Goal: Task Accomplishment & Management: Manage account settings

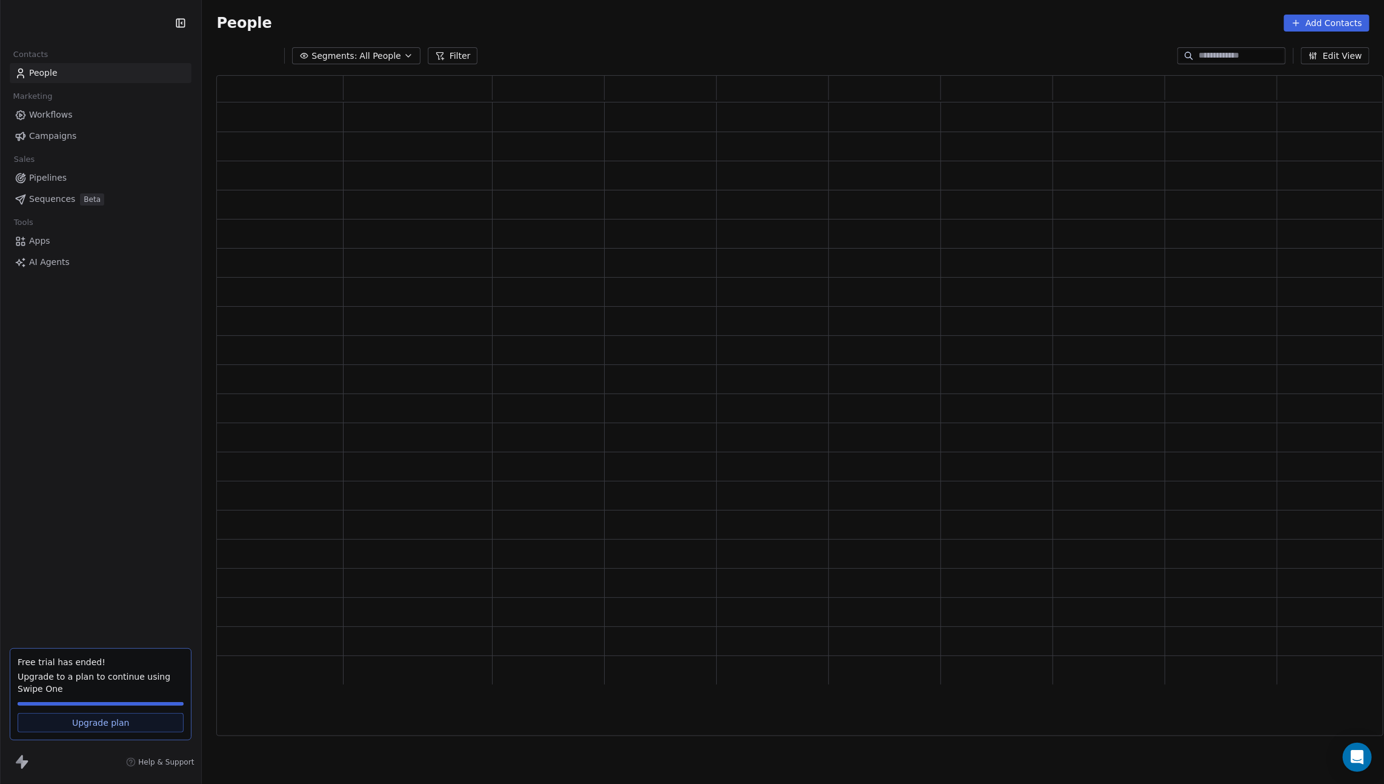
scroll to position [1, 1]
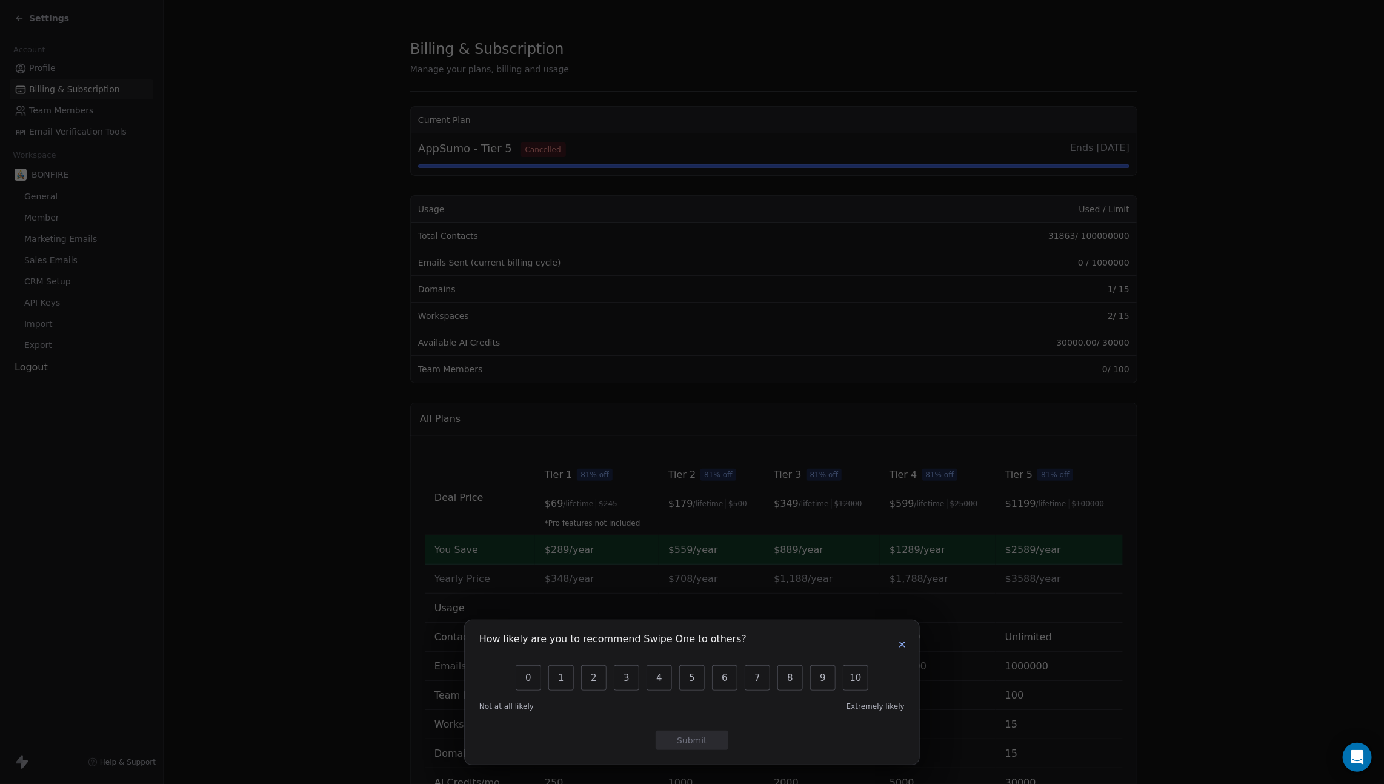
click at [899, 641] on icon "button" at bounding box center [903, 644] width 10 height 10
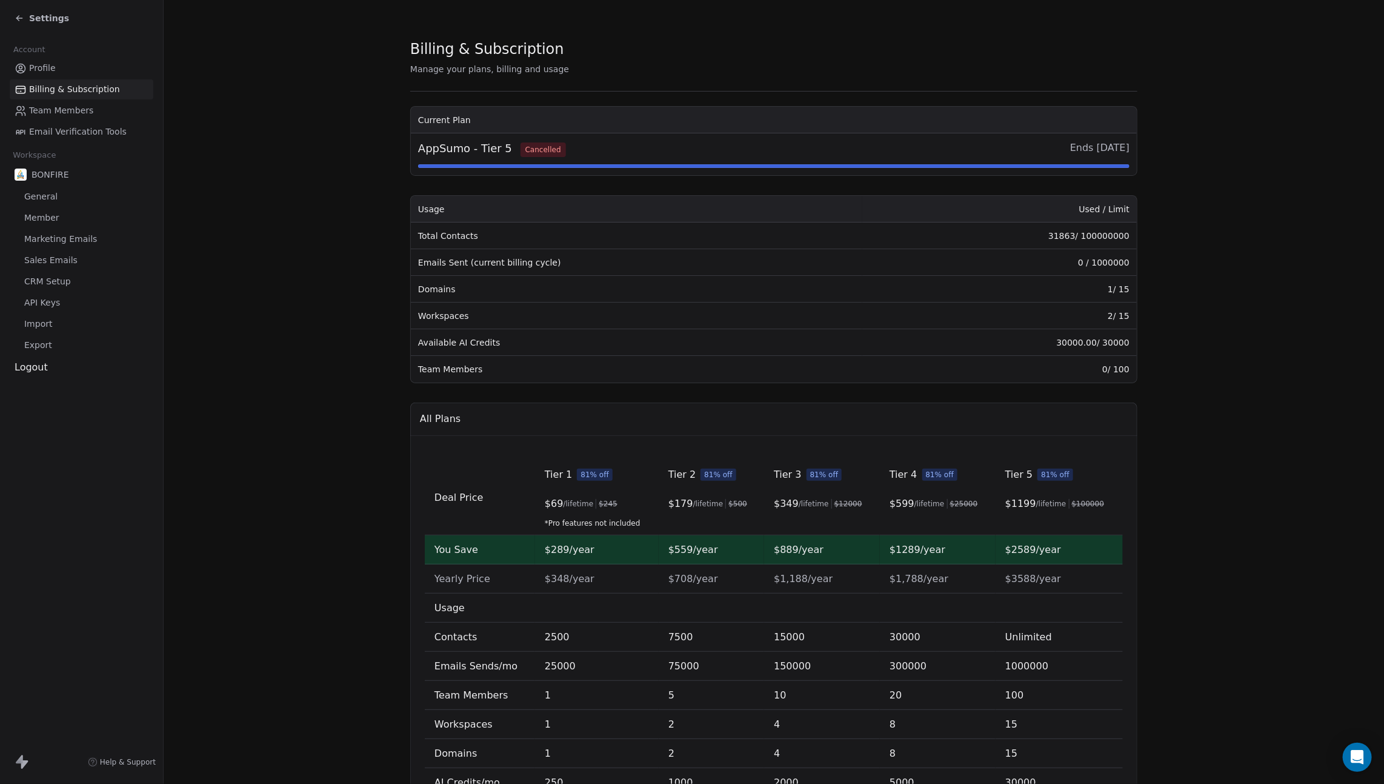
click at [532, 150] on span "Cancelled" at bounding box center [543, 149] width 45 height 15
click at [330, 204] on section "Billing & Subscription Manage your plans, billing and usage Current Plan AppSum…" at bounding box center [774, 430] width 1221 height 860
click at [541, 147] on span "Cancelled" at bounding box center [543, 149] width 45 height 15
click at [335, 132] on section "Billing & Subscription Manage your plans, billing and usage Current Plan AppSum…" at bounding box center [774, 430] width 1221 height 860
click at [50, 90] on span "Billing & Subscription" at bounding box center [74, 89] width 91 height 13
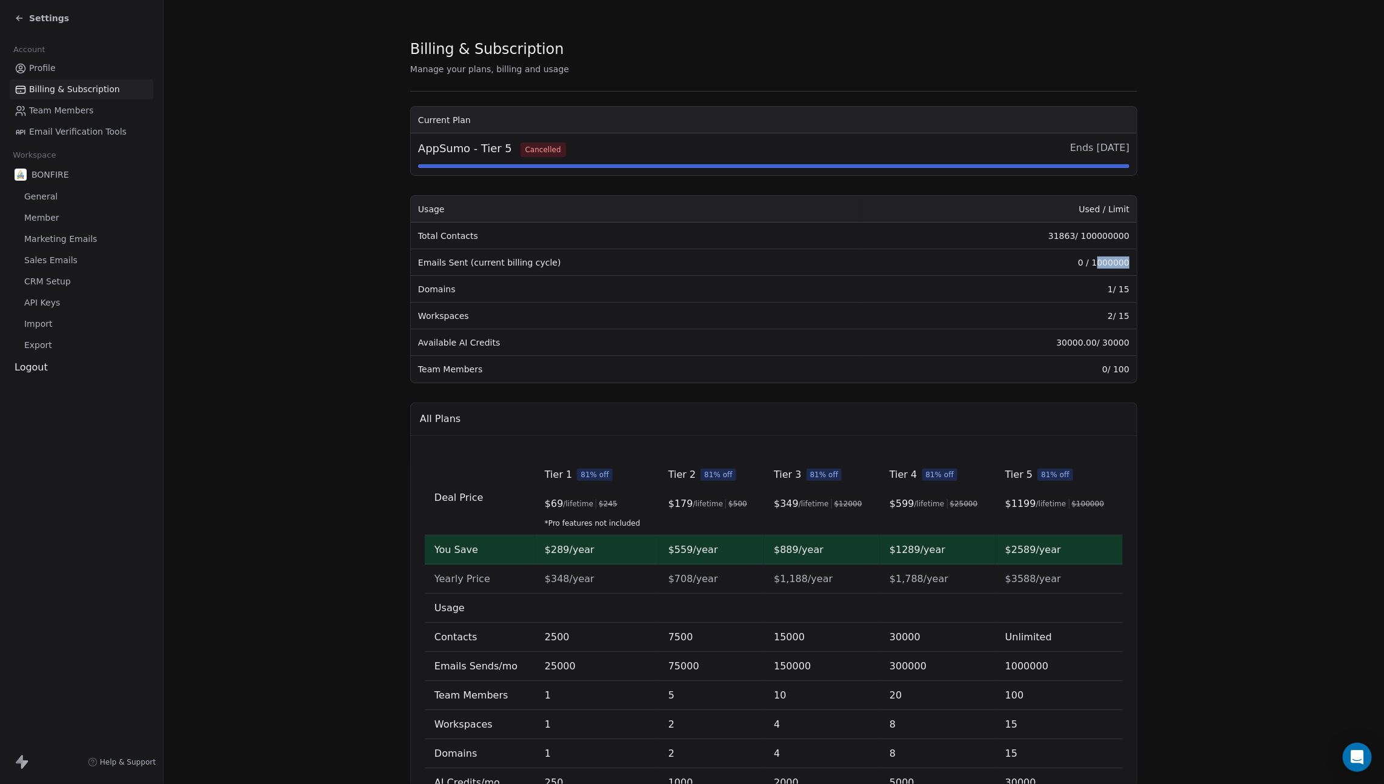
drag, startPoint x: 1100, startPoint y: 263, endPoint x: 1136, endPoint y: 261, distance: 36.4
click at [1136, 261] on td "0 / 1000000" at bounding box center [999, 262] width 275 height 27
click at [1166, 272] on section "Billing & Subscription Manage your plans, billing and usage Current Plan AppSum…" at bounding box center [774, 430] width 1221 height 860
click at [339, 306] on section "Billing & Subscription Manage your plans, billing and usage Current Plan AppSum…" at bounding box center [774, 430] width 1221 height 860
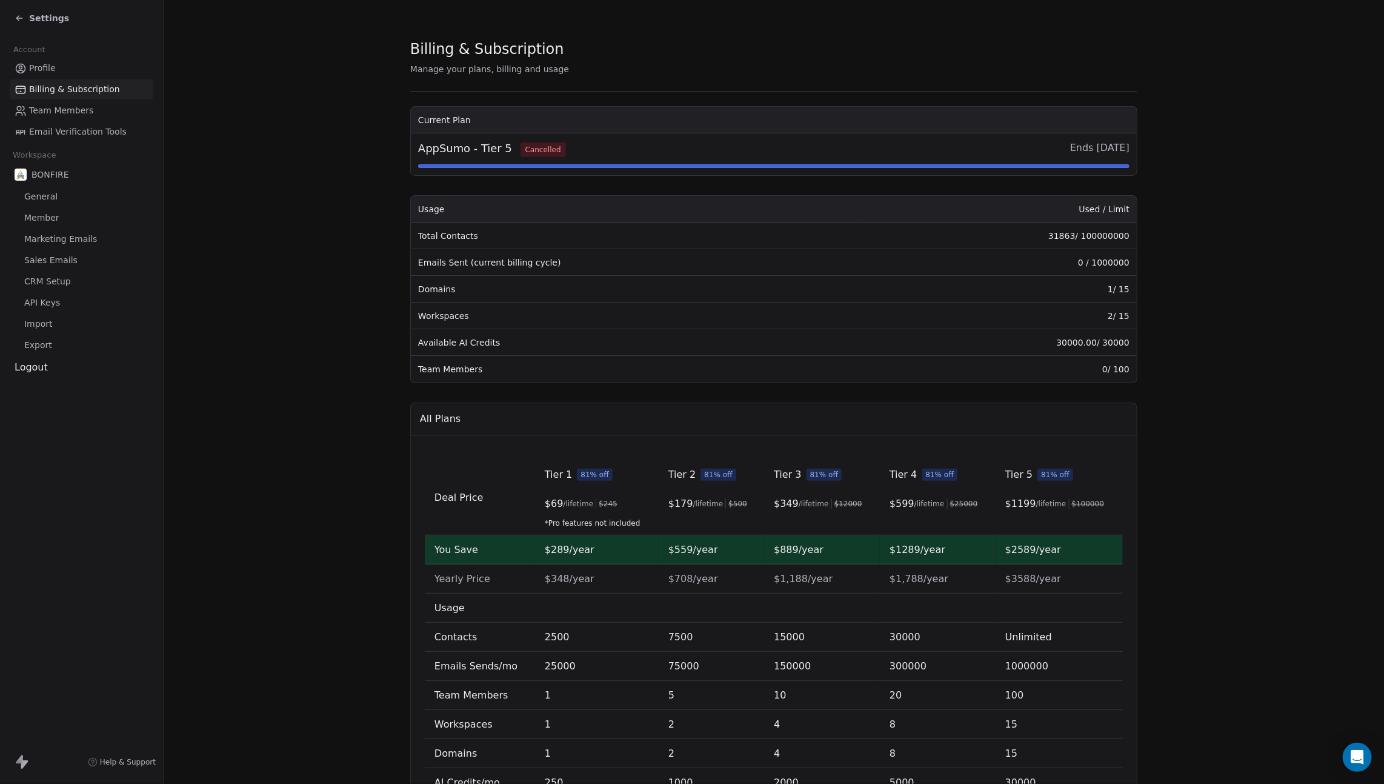
click at [48, 281] on span "CRM Setup" at bounding box center [47, 281] width 47 height 13
click at [46, 283] on span "CRM Setup" at bounding box center [47, 281] width 47 height 13
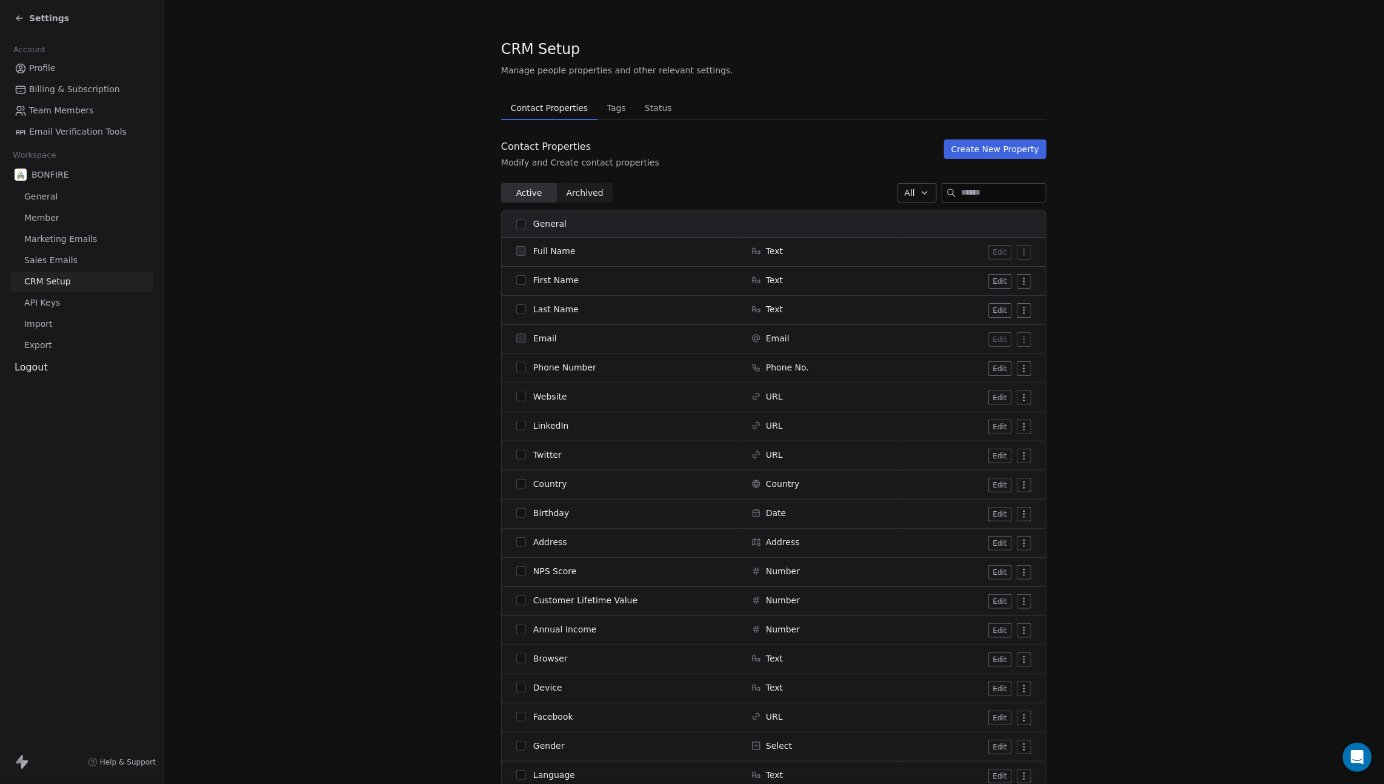
click at [46, 283] on span "CRM Setup" at bounding box center [47, 281] width 47 height 13
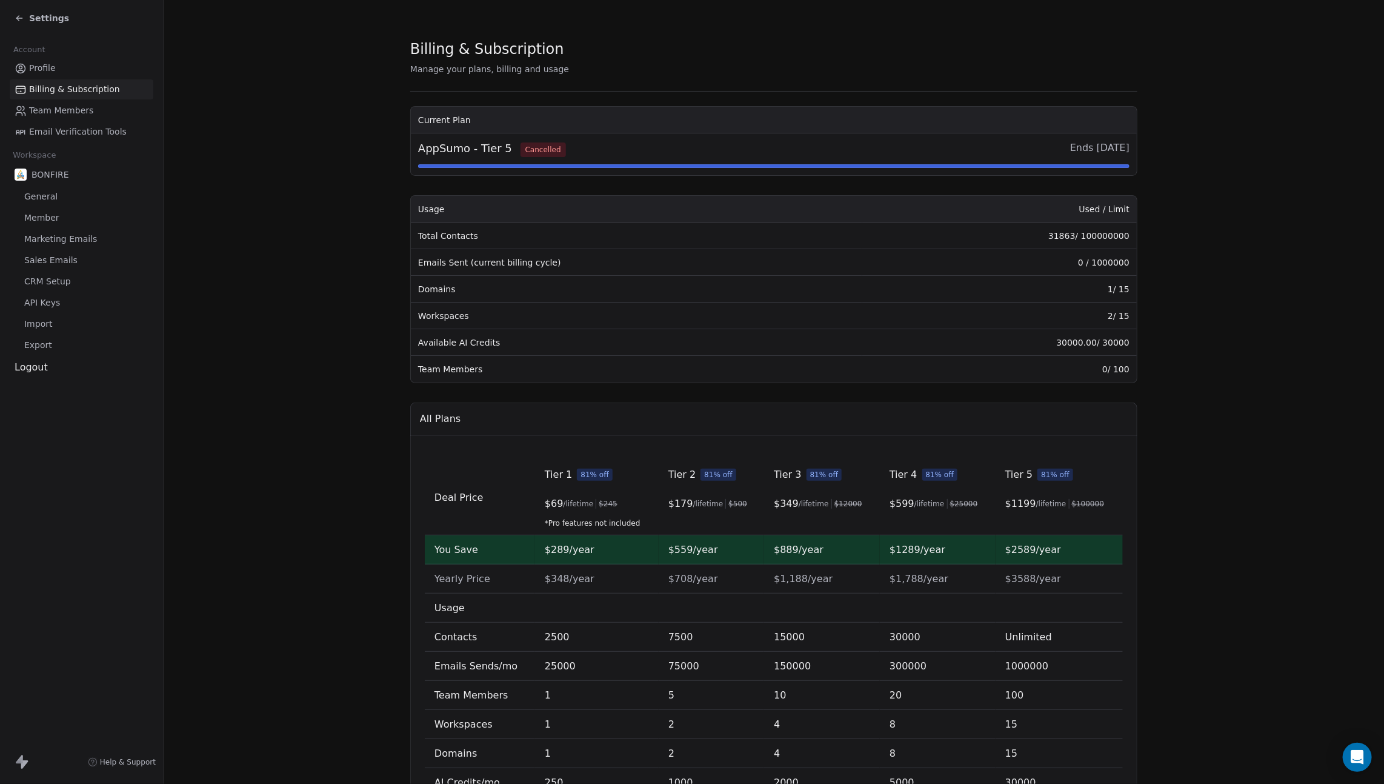
click at [46, 283] on span "CRM Setup" at bounding box center [47, 281] width 47 height 13
click at [61, 103] on link "Team Members" at bounding box center [82, 111] width 144 height 20
click at [58, 115] on span "Team Members" at bounding box center [61, 110] width 64 height 13
click at [55, 92] on span "Billing & Subscription" at bounding box center [74, 89] width 91 height 13
click at [46, 62] on span "Profile" at bounding box center [42, 68] width 27 height 13
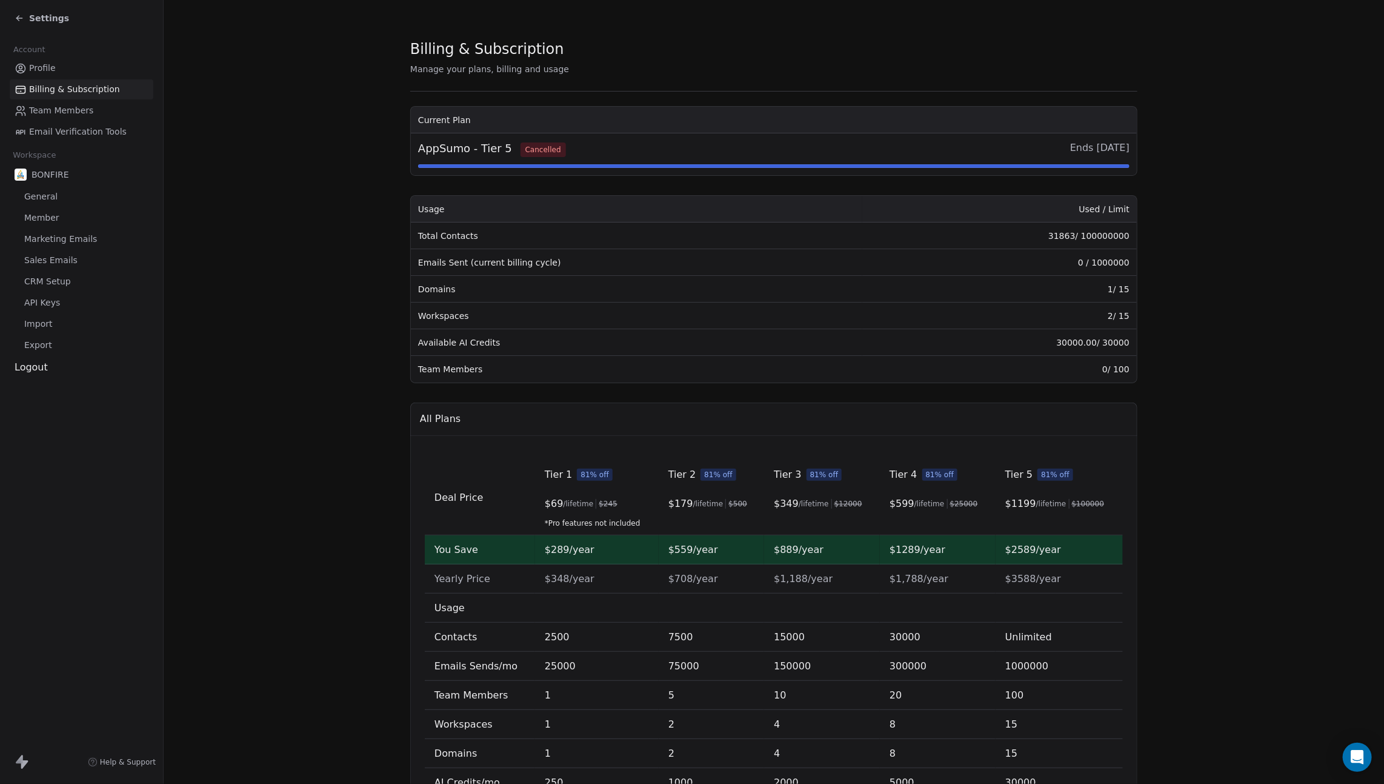
click at [50, 83] on span "Billing & Subscription" at bounding box center [74, 89] width 91 height 13
click at [50, 85] on span "Billing & Subscription" at bounding box center [74, 89] width 91 height 13
click at [1350, 753] on div "Open Intercom Messenger" at bounding box center [1358, 757] width 32 height 32
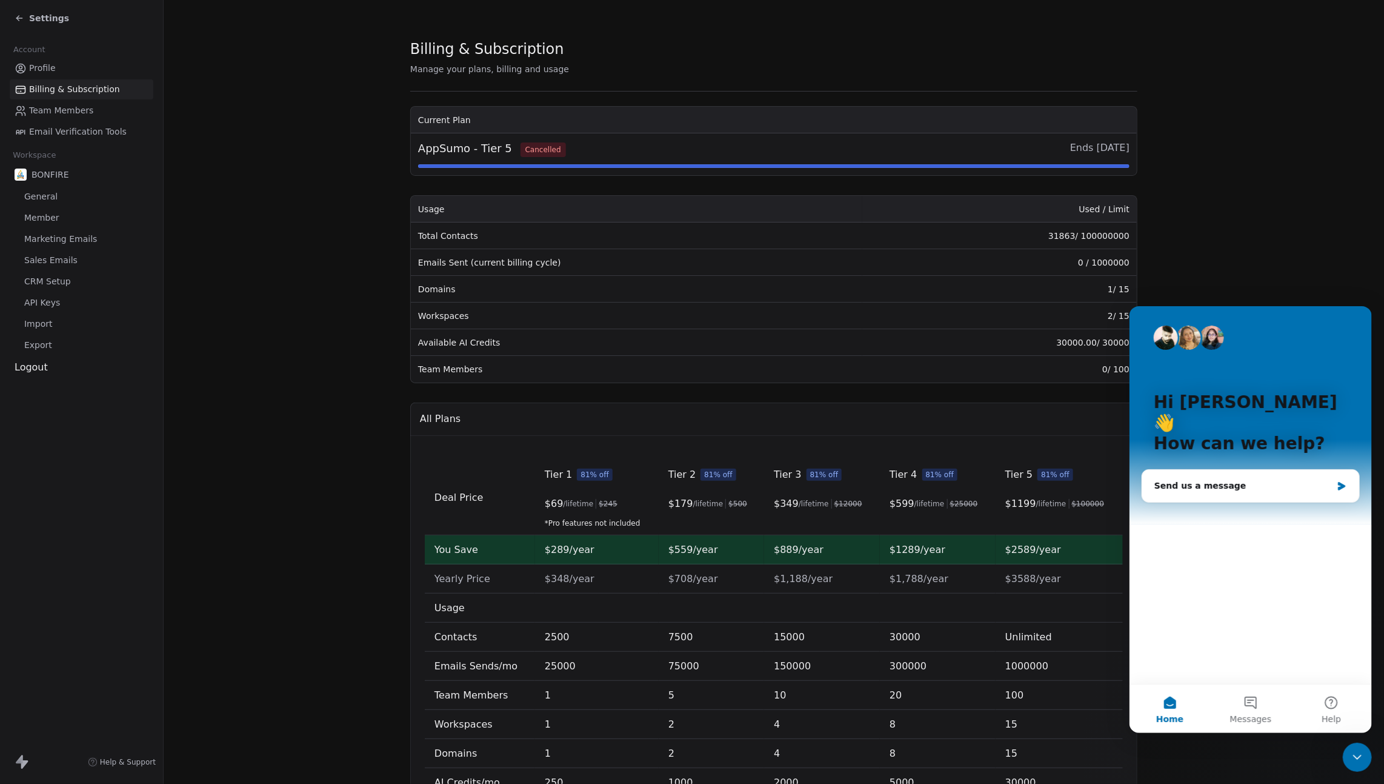
click at [1258, 253] on section "Billing & Subscription Manage your plans, billing and usage Current Plan AppSum…" at bounding box center [774, 430] width 1221 height 860
click at [1361, 763] on icon "Close Intercom Messenger" at bounding box center [1357, 756] width 15 height 15
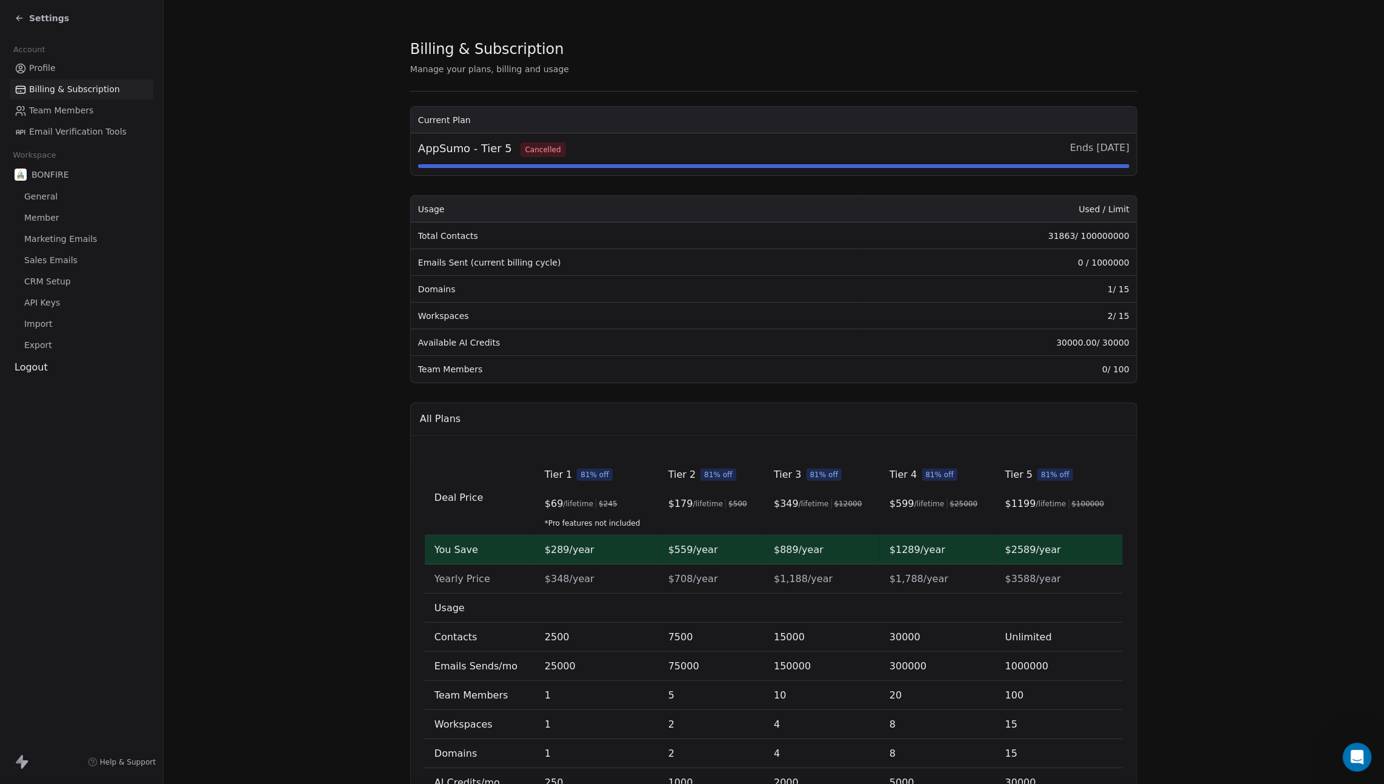
click at [1226, 213] on section "Billing & Subscription Manage your plans, billing and usage Current Plan AppSum…" at bounding box center [774, 430] width 1221 height 860
click at [296, 178] on section "Billing & Subscription Manage your plans, billing and usage Current Plan AppSum…" at bounding box center [774, 430] width 1221 height 860
click at [357, 239] on section "Billing & Subscription Manage your plans, billing and usage Current Plan AppSum…" at bounding box center [774, 430] width 1221 height 860
click at [1222, 159] on section "Billing & Subscription Manage your plans, billing and usage Current Plan AppSum…" at bounding box center [774, 429] width 1221 height 860
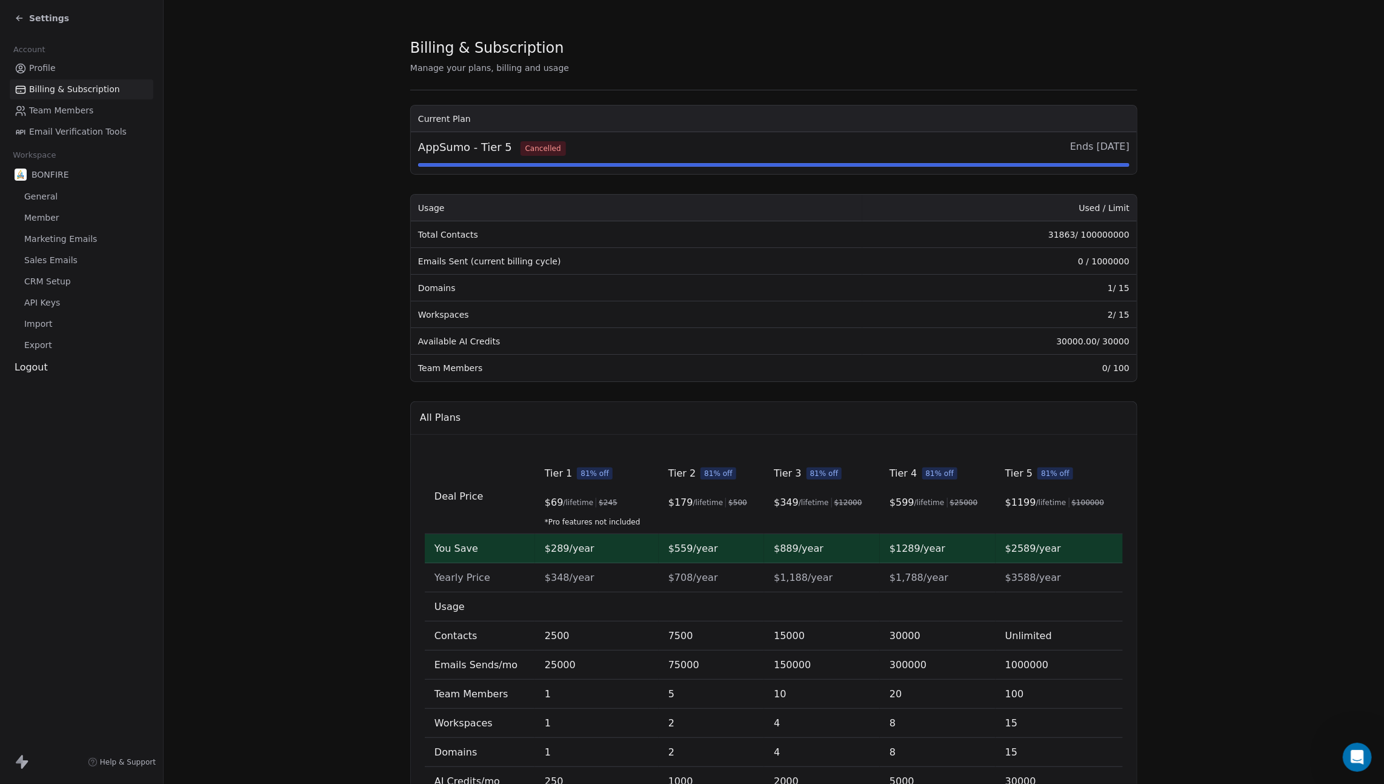
click at [287, 161] on section "Billing & Subscription Manage your plans, billing and usage Current Plan AppSum…" at bounding box center [774, 429] width 1221 height 860
